Goal: Share content

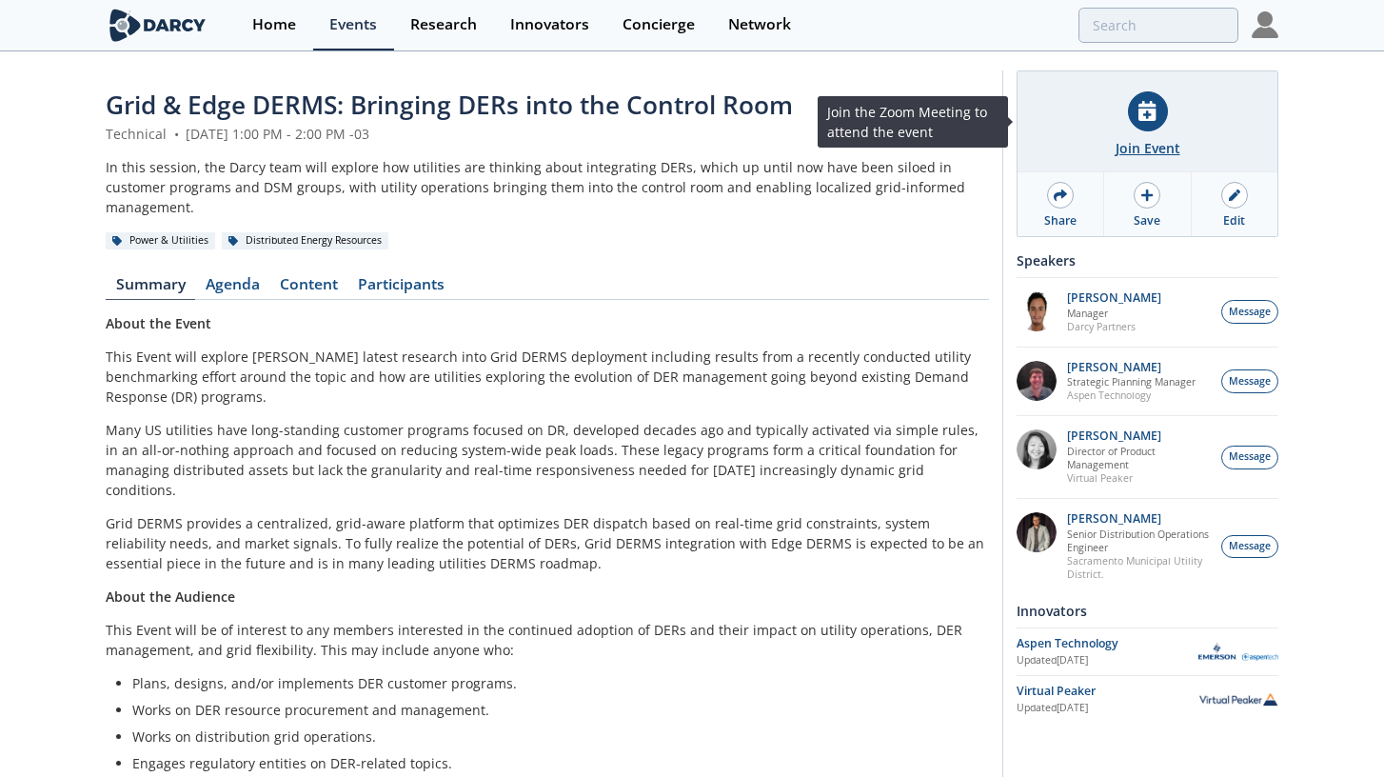
click at [1150, 122] on div at bounding box center [1148, 111] width 40 height 40
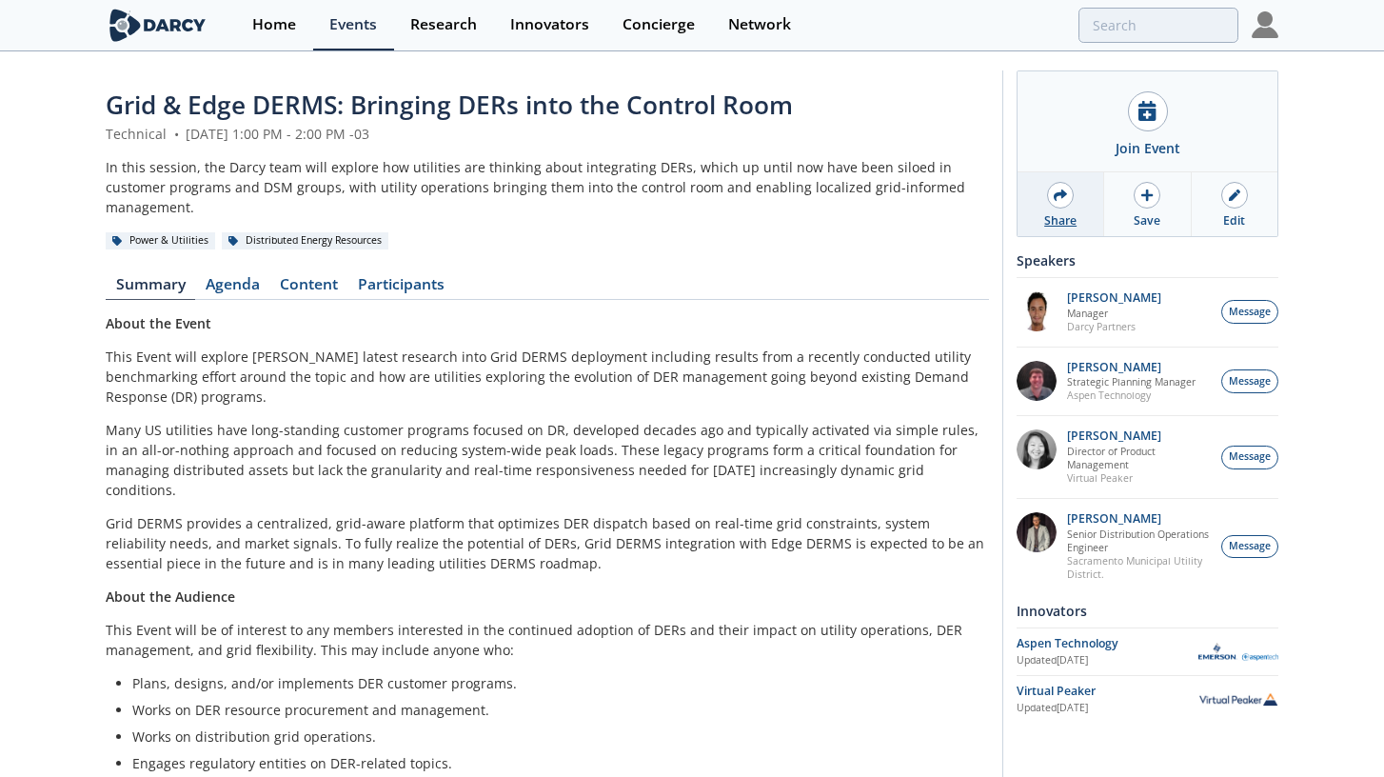
click at [1057, 201] on icon at bounding box center [1060, 194] width 13 height 13
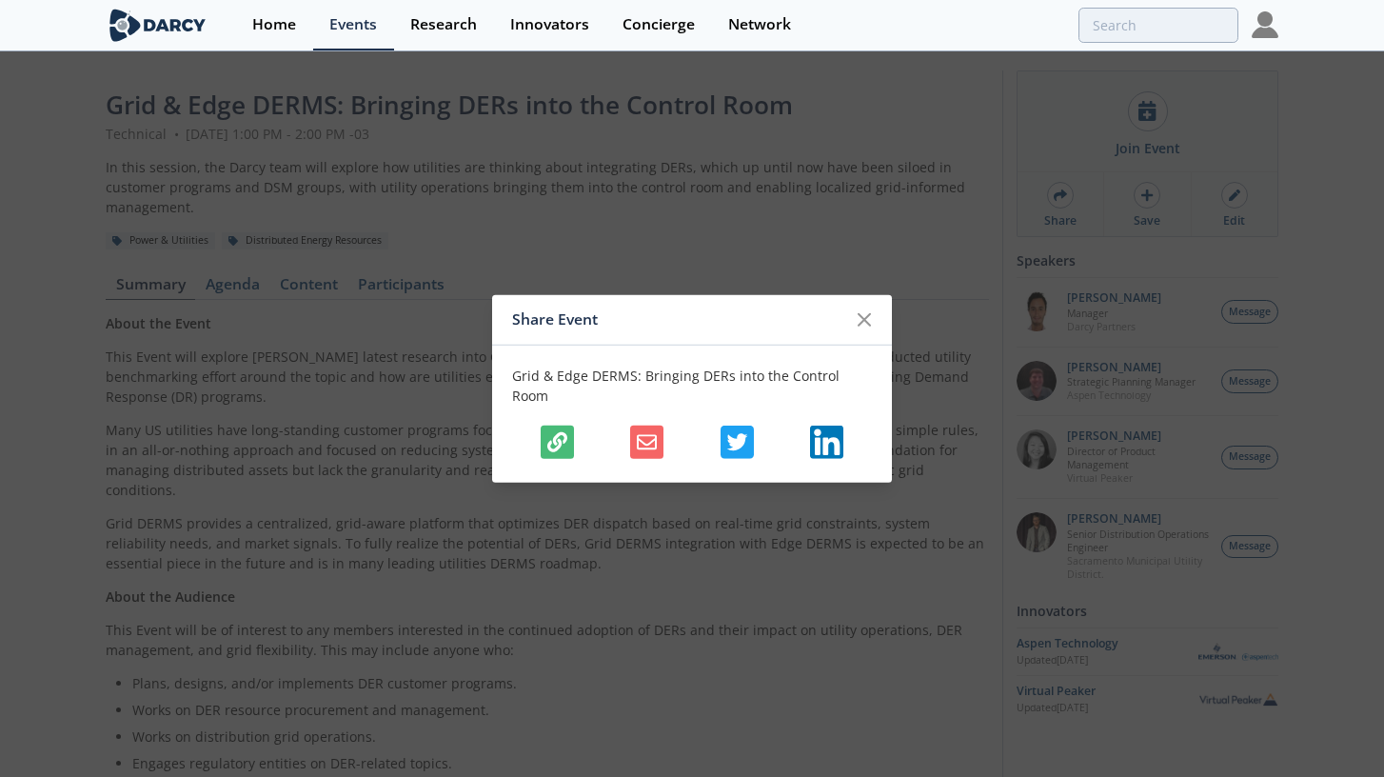
click at [556, 432] on icon "button" at bounding box center [557, 442] width 20 height 20
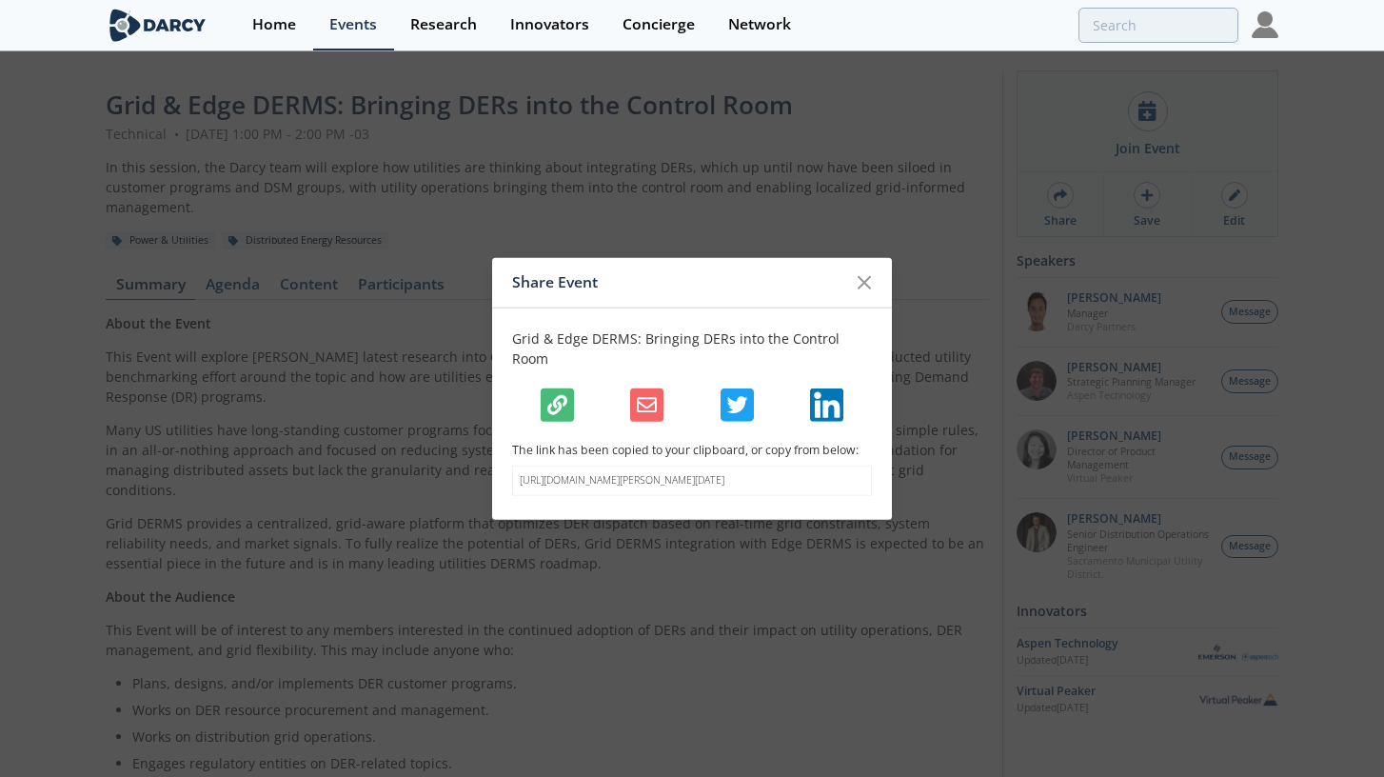
click at [490, 327] on div "Share Event Grid & Edge DERMS: Bringing DERs into the Control Room The link has…" at bounding box center [692, 388] width 1384 height 777
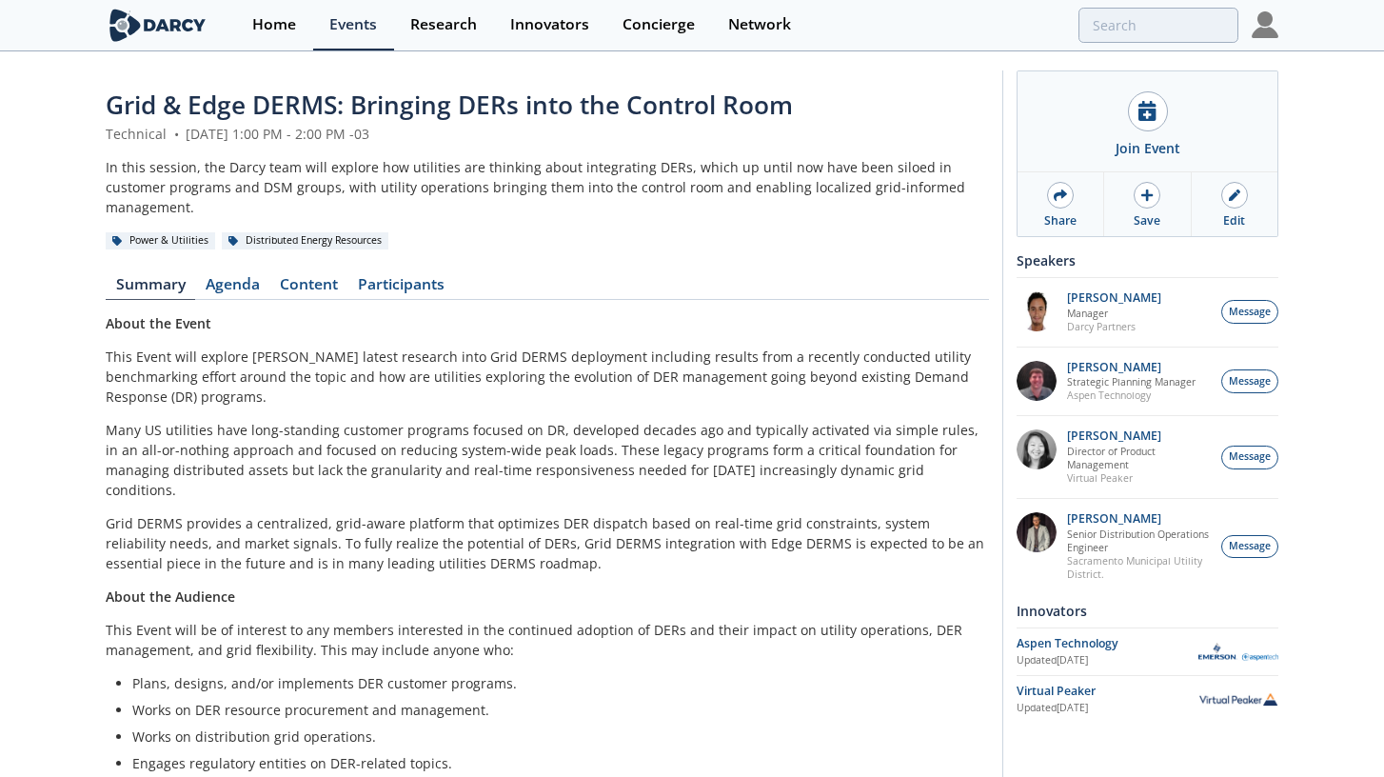
click at [391, 157] on div "In this session, the Darcy team will explore how utilities are thinking about i…" at bounding box center [547, 187] width 883 height 60
click at [451, 70] on div "Grid & Edge DERMS: Bringing DERs into the Control Room Technical • [DATE] 1:00 …" at bounding box center [692, 536] width 1172 height 966
click at [475, 113] on span "Grid & Edge DERMS: Bringing DERs into the Control Room" at bounding box center [449, 105] width 687 height 34
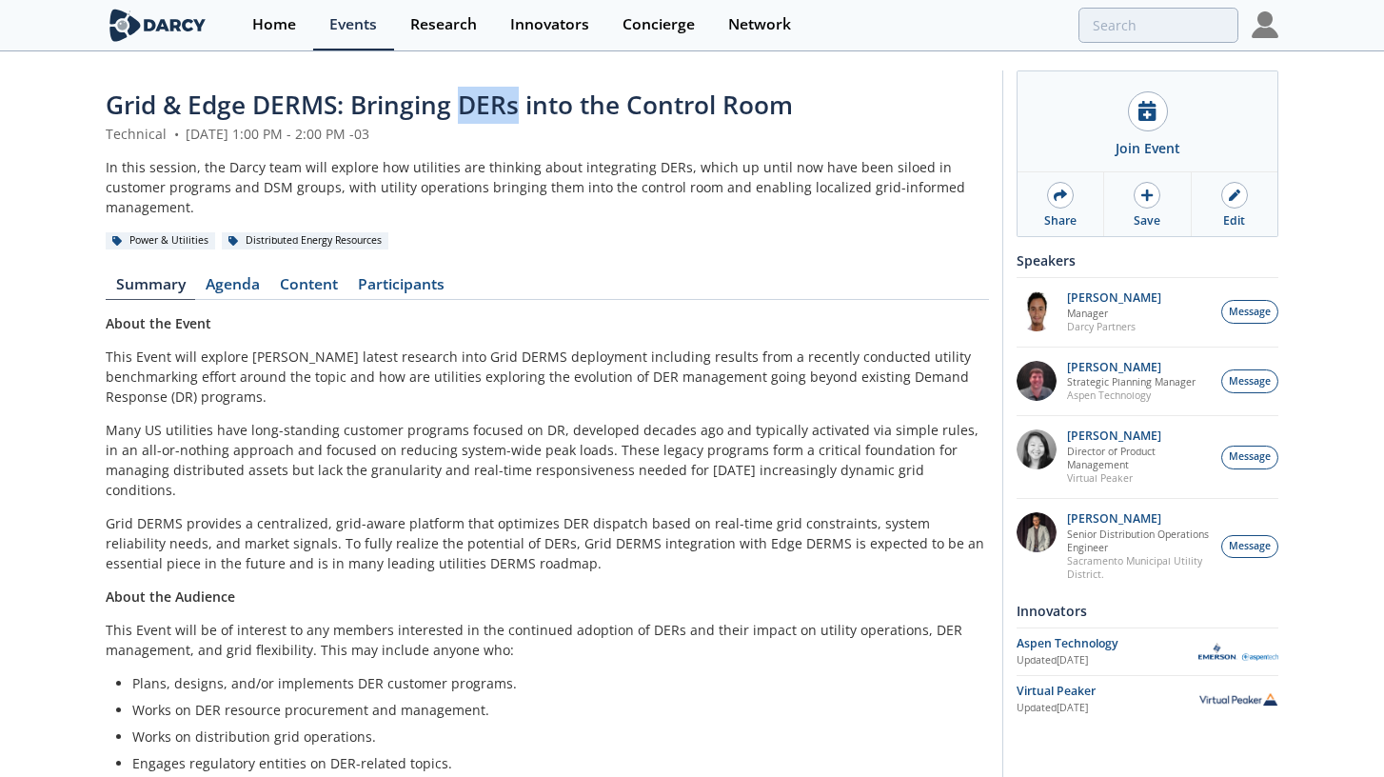
click at [475, 113] on span "Grid & Edge DERMS: Bringing DERs into the Control Room" at bounding box center [449, 105] width 687 height 34
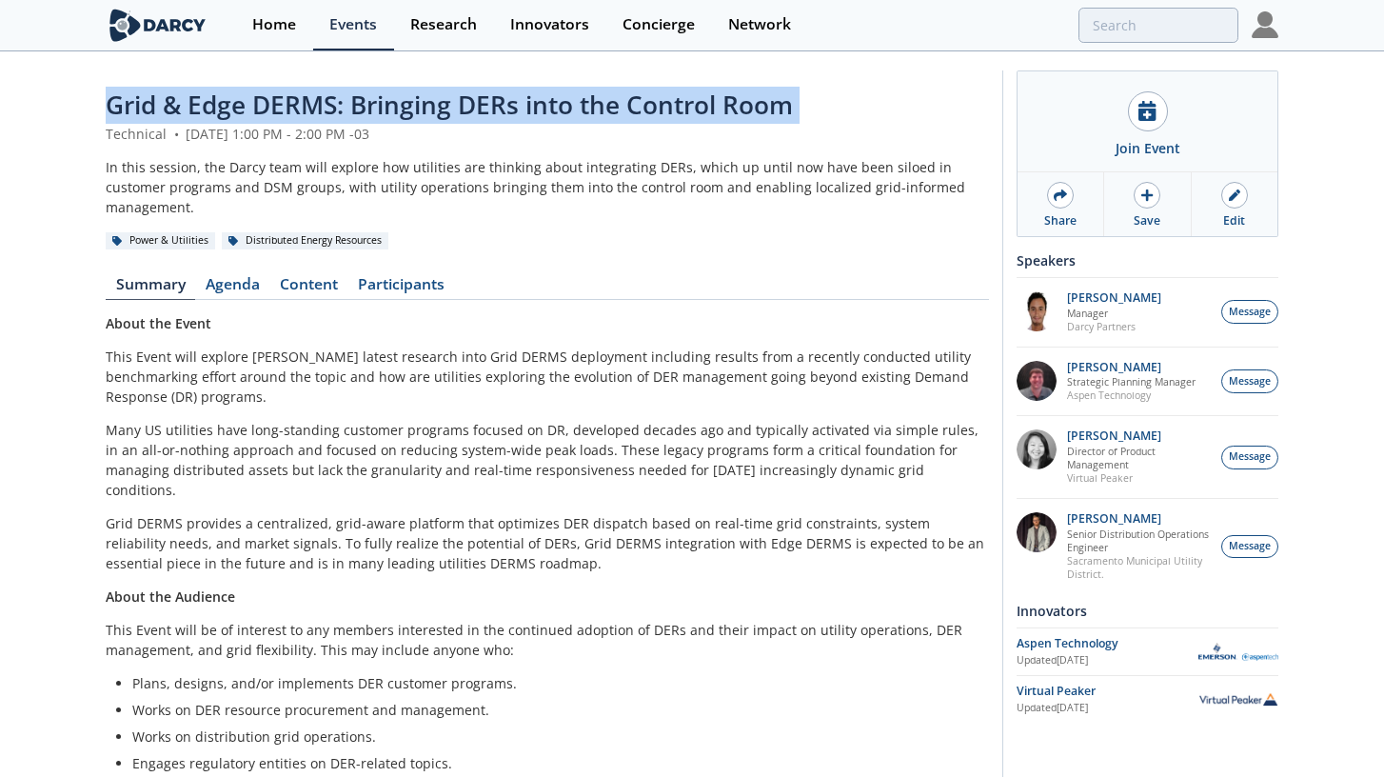
click at [475, 113] on span "Grid & Edge DERMS: Bringing DERs into the Control Room" at bounding box center [449, 105] width 687 height 34
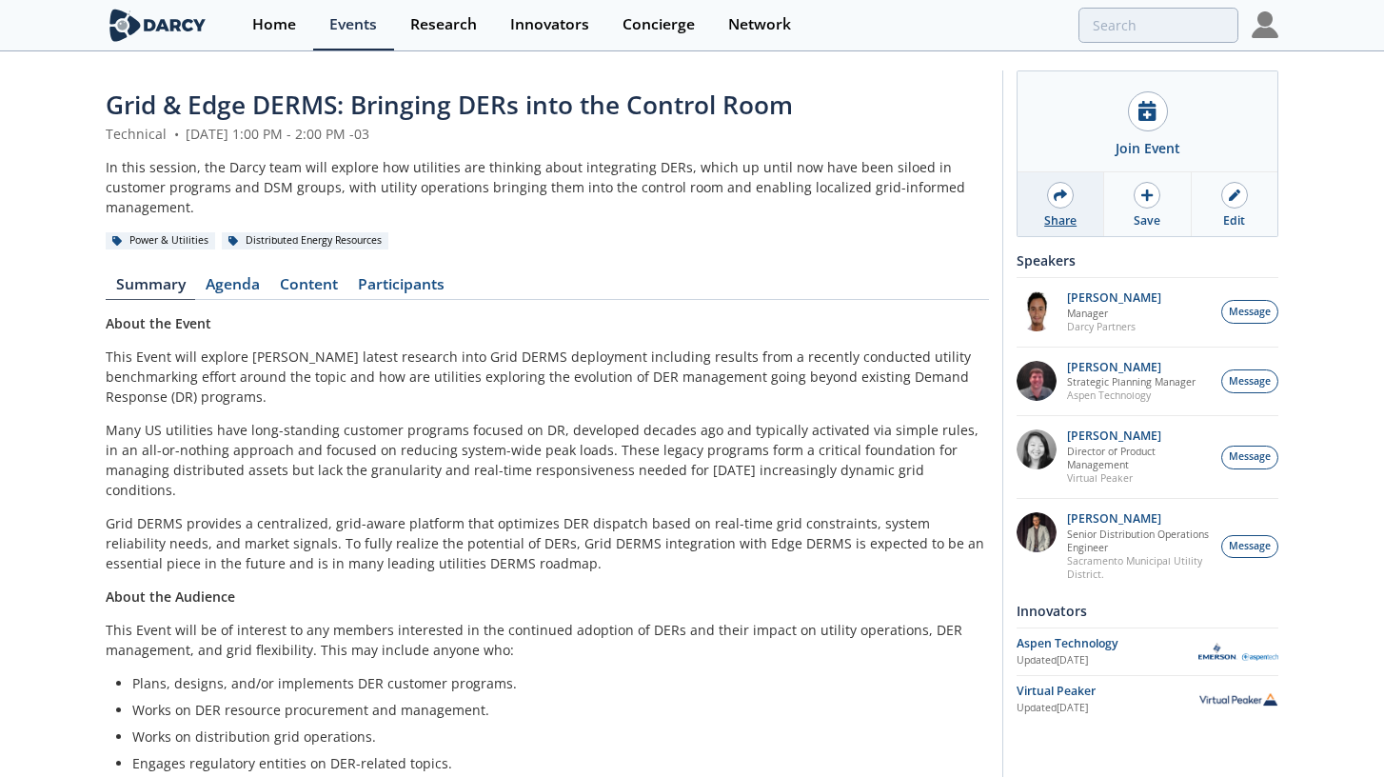
click at [1065, 204] on div at bounding box center [1060, 195] width 27 height 27
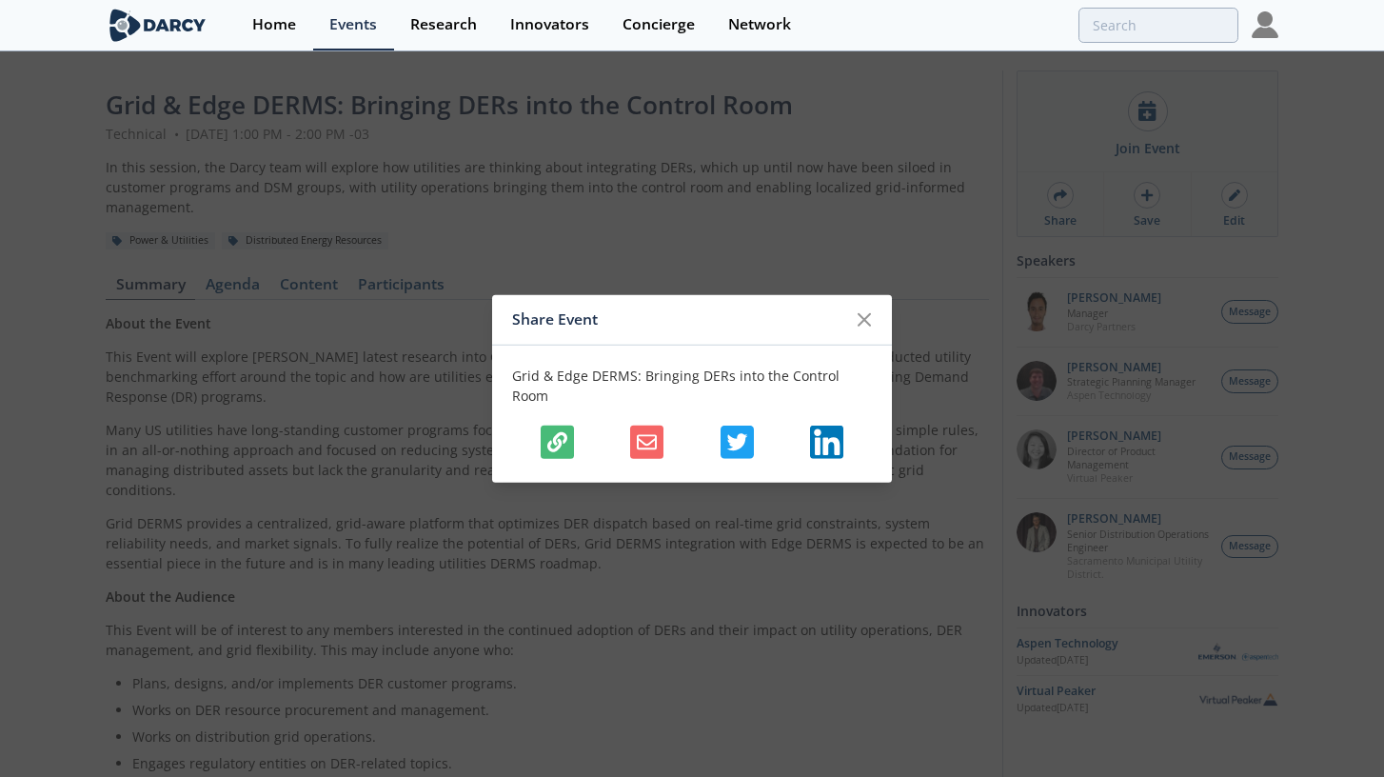
click at [561, 432] on icon "button" at bounding box center [557, 442] width 20 height 20
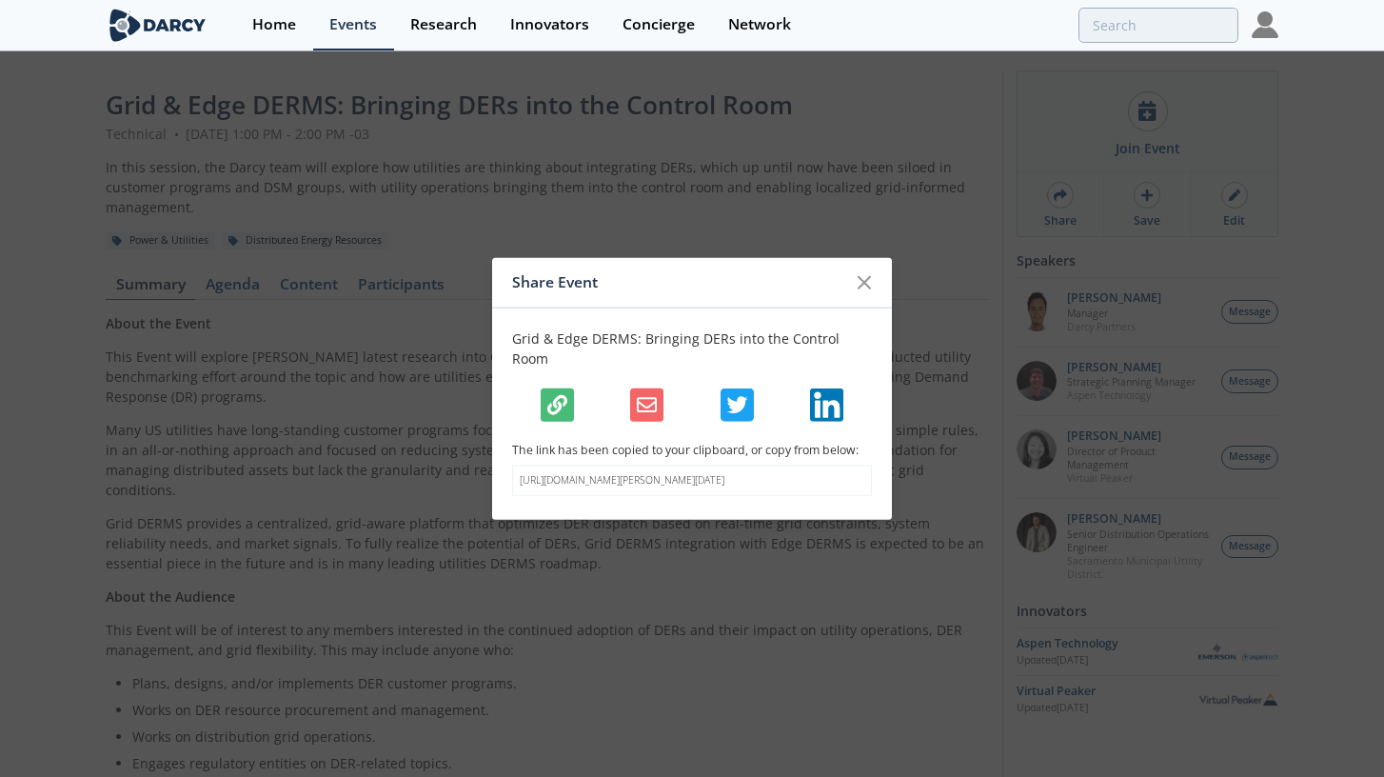
click at [554, 473] on p "[URL][DOMAIN_NAME][PERSON_NAME][DATE]" at bounding box center [692, 480] width 345 height 15
